Goal: Navigation & Orientation: Go to known website

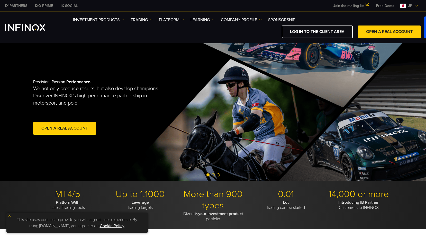
click at [416, 6] on img at bounding box center [417, 6] width 4 height 4
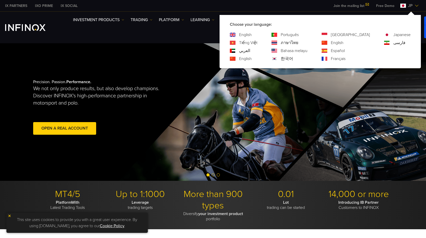
click at [252, 35] on link "English" at bounding box center [245, 35] width 13 height 6
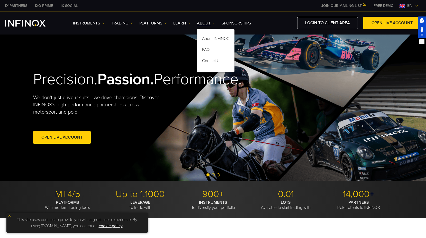
click at [424, 25] on div at bounding box center [422, 27] width 8 height 22
